Goal: Task Accomplishment & Management: Use online tool/utility

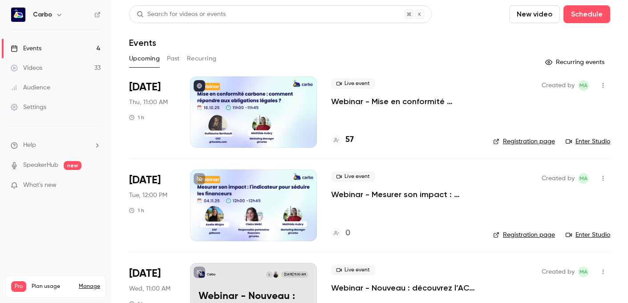
click at [262, 111] on div at bounding box center [253, 112] width 127 height 71
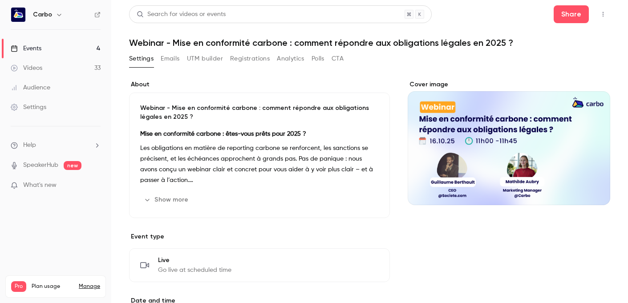
click at [254, 58] on button "Registrations" at bounding box center [250, 59] width 40 height 14
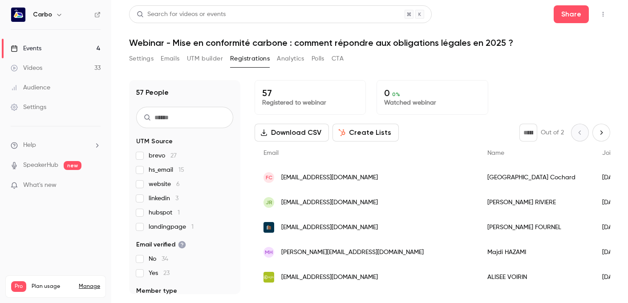
click at [198, 60] on button "UTM builder" at bounding box center [205, 59] width 36 height 14
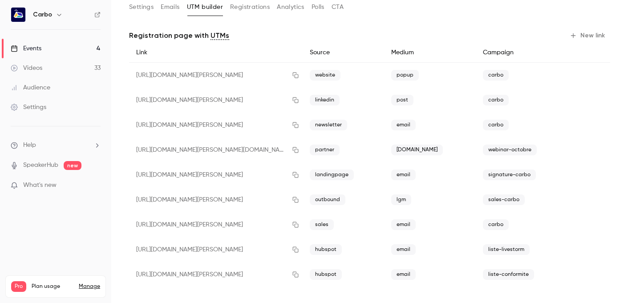
scroll to position [55, 0]
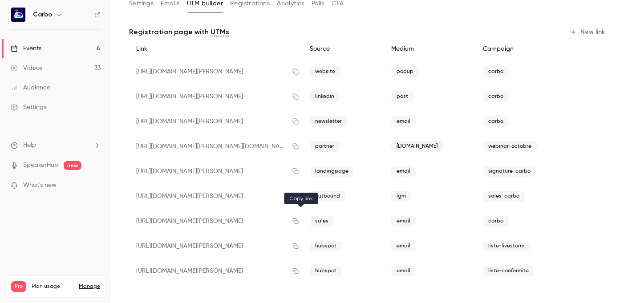
click at [299, 219] on icon "button" at bounding box center [295, 221] width 7 height 6
click at [73, 65] on link "Videos 33" at bounding box center [55, 68] width 111 height 20
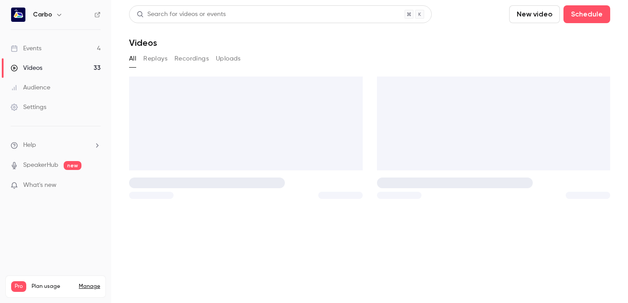
click at [73, 47] on link "Events 4" at bounding box center [55, 49] width 111 height 20
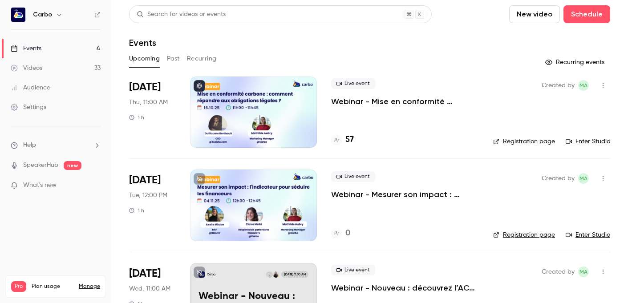
click at [230, 94] on div at bounding box center [253, 112] width 127 height 71
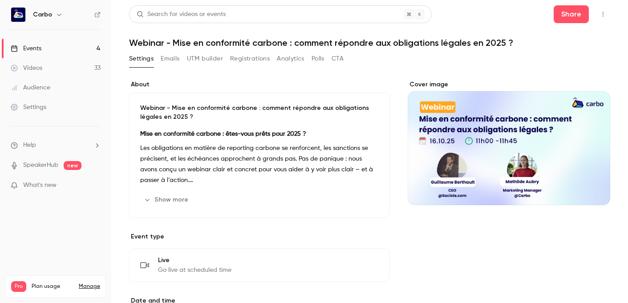
click at [249, 56] on button "Registrations" at bounding box center [250, 59] width 40 height 14
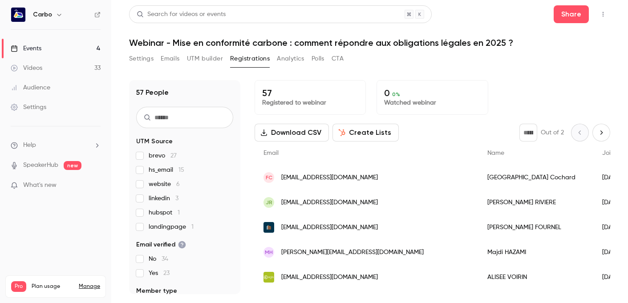
click at [210, 59] on button "UTM builder" at bounding box center [205, 59] width 36 height 14
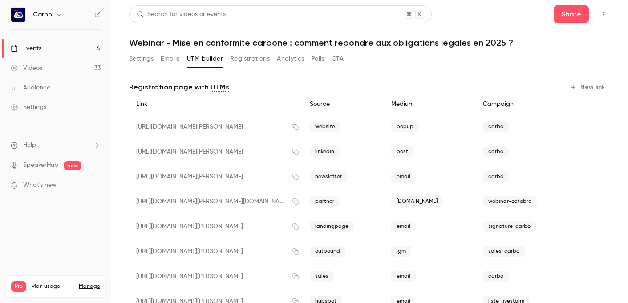
click at [63, 43] on link "Events 4" at bounding box center [55, 49] width 111 height 20
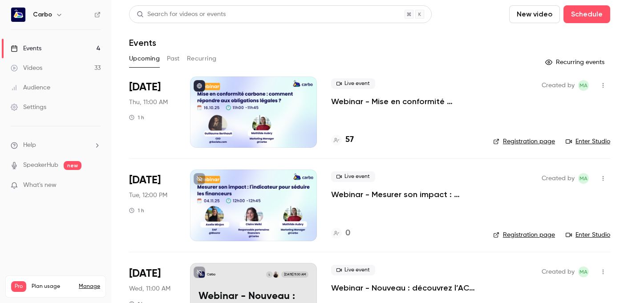
click at [272, 204] on div at bounding box center [253, 205] width 127 height 71
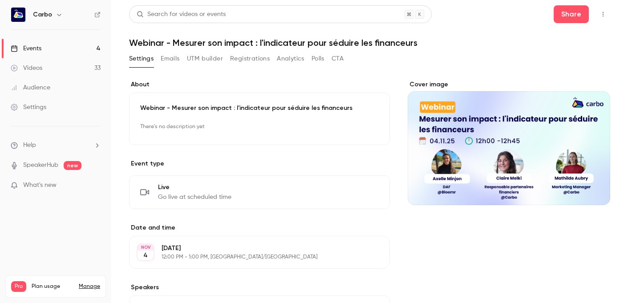
click at [251, 59] on button "Registrations" at bounding box center [250, 59] width 40 height 14
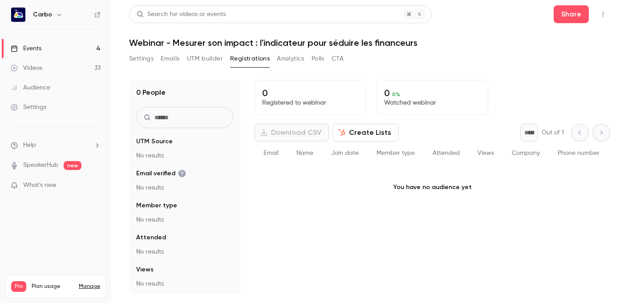
click at [214, 54] on button "UTM builder" at bounding box center [205, 59] width 36 height 14
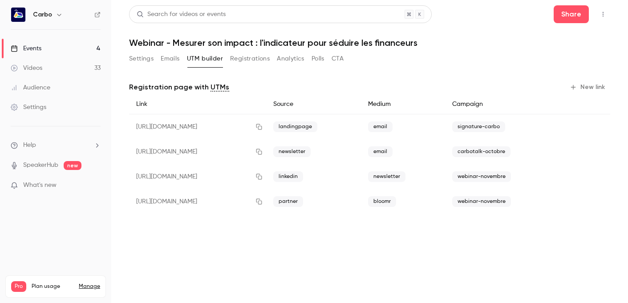
click at [582, 85] on button "New link" at bounding box center [588, 87] width 44 height 14
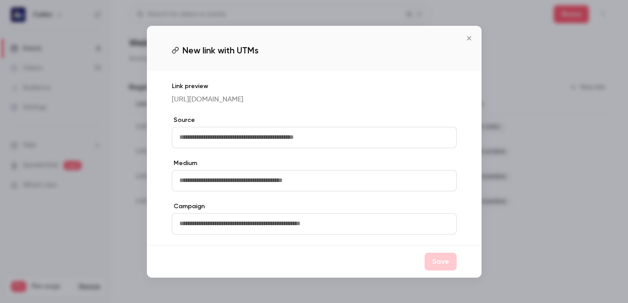
click at [353, 134] on input "text" at bounding box center [314, 137] width 285 height 21
type input "*******"
click at [299, 180] on input "text" at bounding box center [314, 180] width 285 height 21
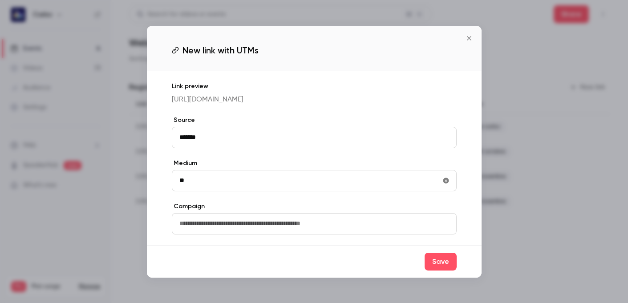
type input "*"
type input "*****"
click at [298, 228] on input "text" at bounding box center [314, 223] width 285 height 21
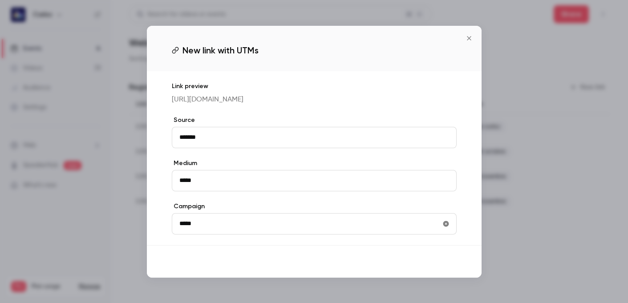
type input "*****"
click at [439, 269] on button "Save" at bounding box center [440, 262] width 32 height 18
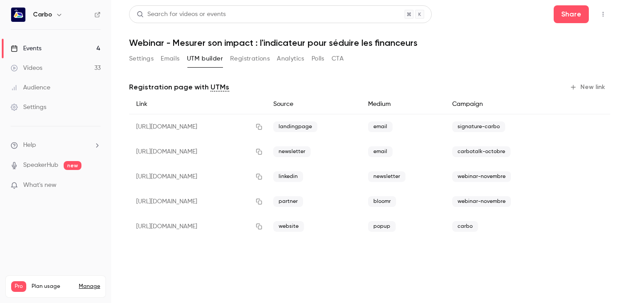
click at [67, 50] on link "Events 4" at bounding box center [55, 49] width 111 height 20
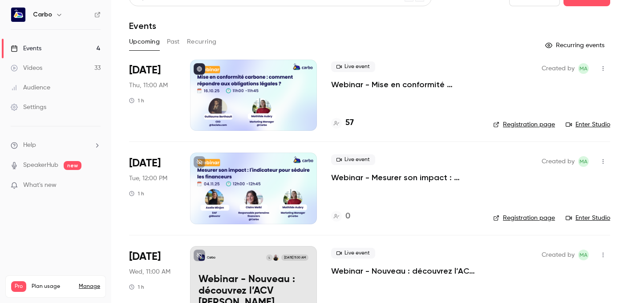
scroll to position [12, 0]
